Goal: Navigation & Orientation: Find specific page/section

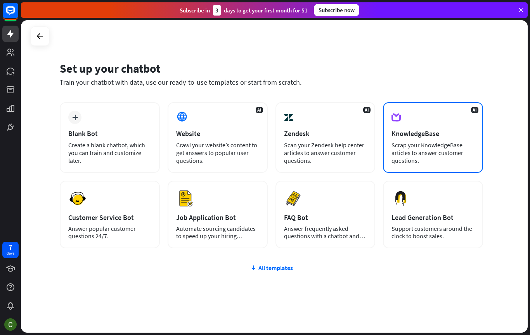
click at [456, 105] on div "AI KnowledgeBase Scrap your KnowledgeBase articles to answer customer questions." at bounding box center [433, 137] width 100 height 71
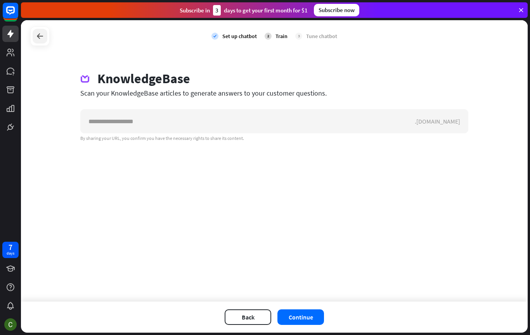
click at [46, 34] on div at bounding box center [40, 36] width 15 height 15
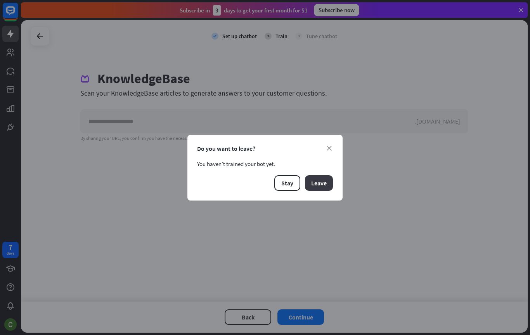
click at [319, 186] on button "Leave" at bounding box center [319, 183] width 28 height 16
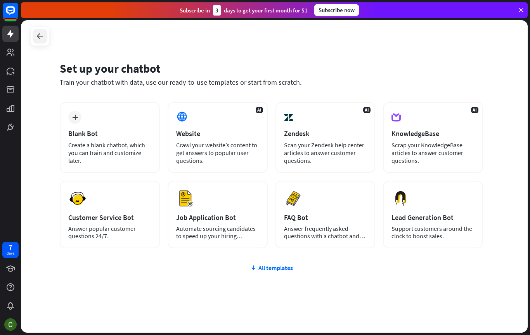
click at [45, 31] on div at bounding box center [40, 36] width 15 height 15
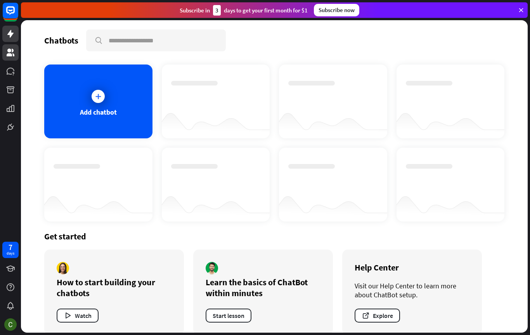
click at [11, 47] on link at bounding box center [10, 52] width 16 height 16
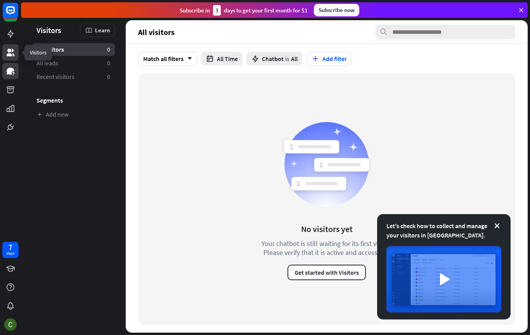
click at [2, 69] on link at bounding box center [10, 71] width 16 height 16
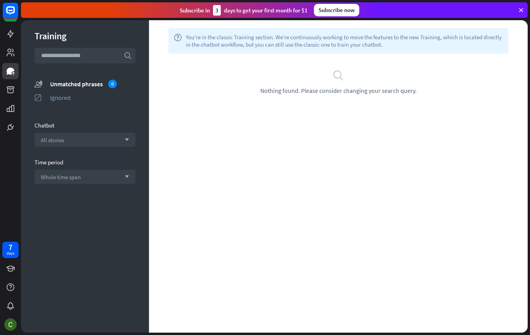
click at [520, 7] on icon at bounding box center [521, 10] width 7 height 7
